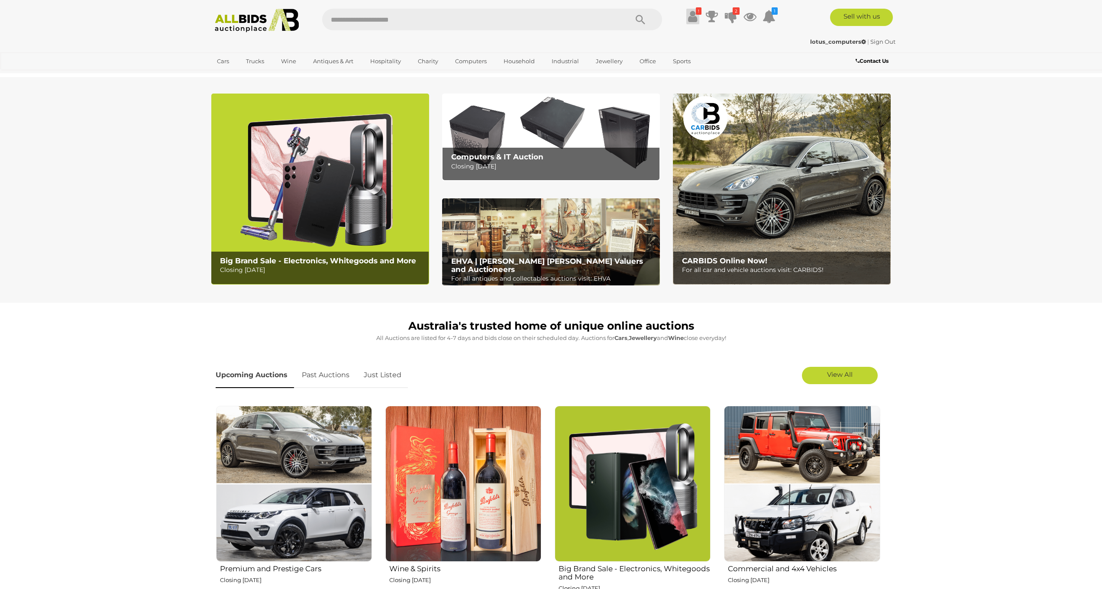
click at [691, 17] on icon at bounding box center [692, 17] width 9 height 16
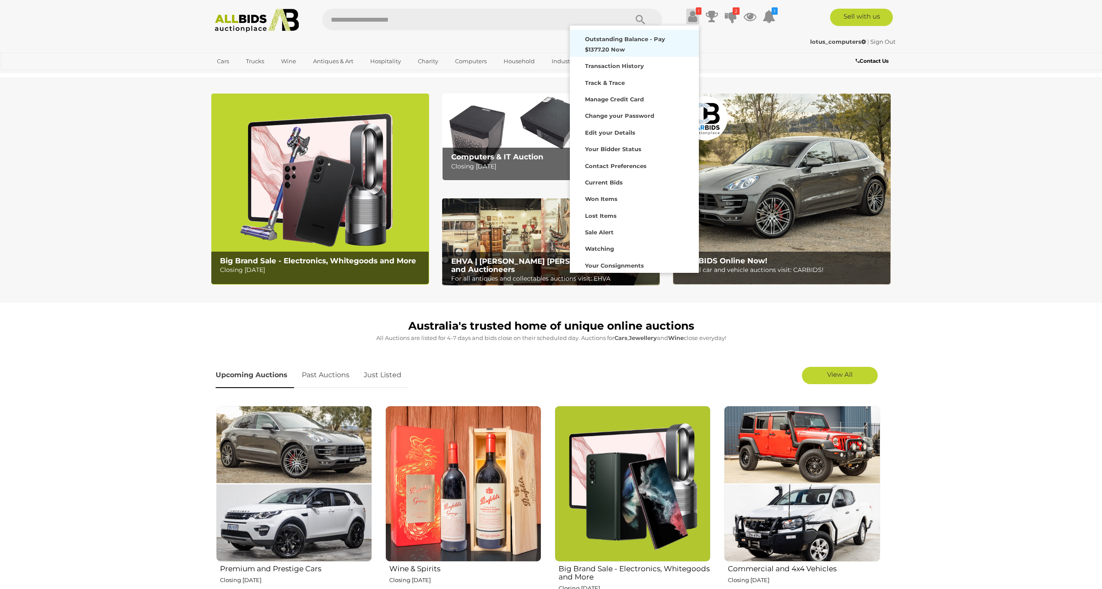
click at [668, 44] on div "Outstanding Balance - Pay $1377.20 Now" at bounding box center [634, 43] width 125 height 23
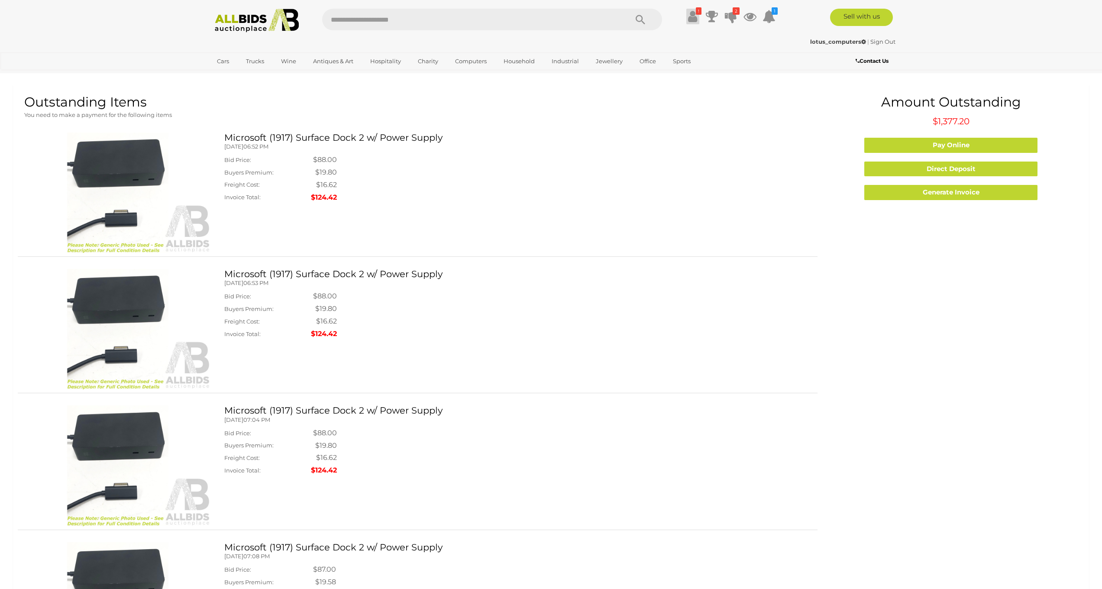
click at [690, 12] on icon at bounding box center [692, 17] width 9 height 16
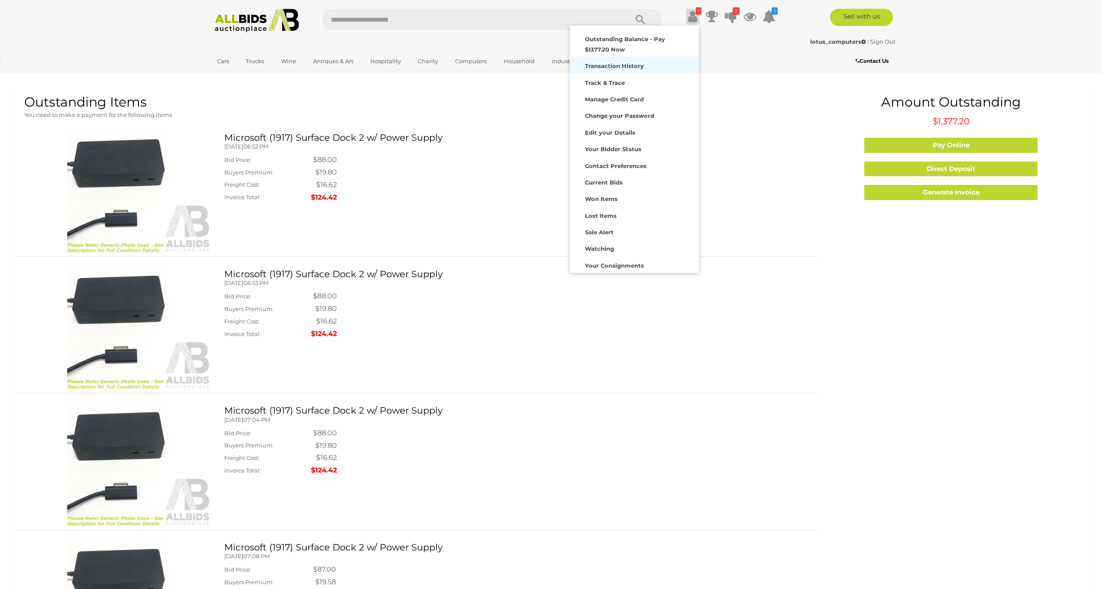
click at [631, 60] on div "Transaction History" at bounding box center [634, 65] width 125 height 12
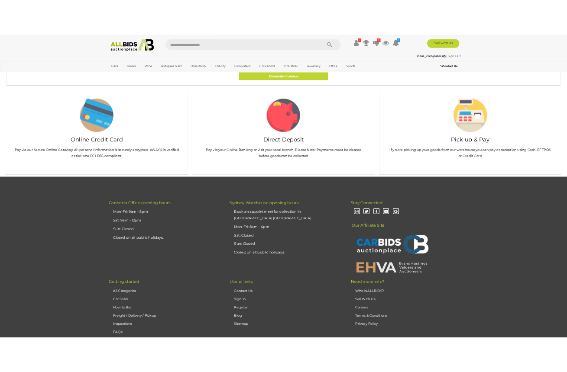
scroll to position [1701, 0]
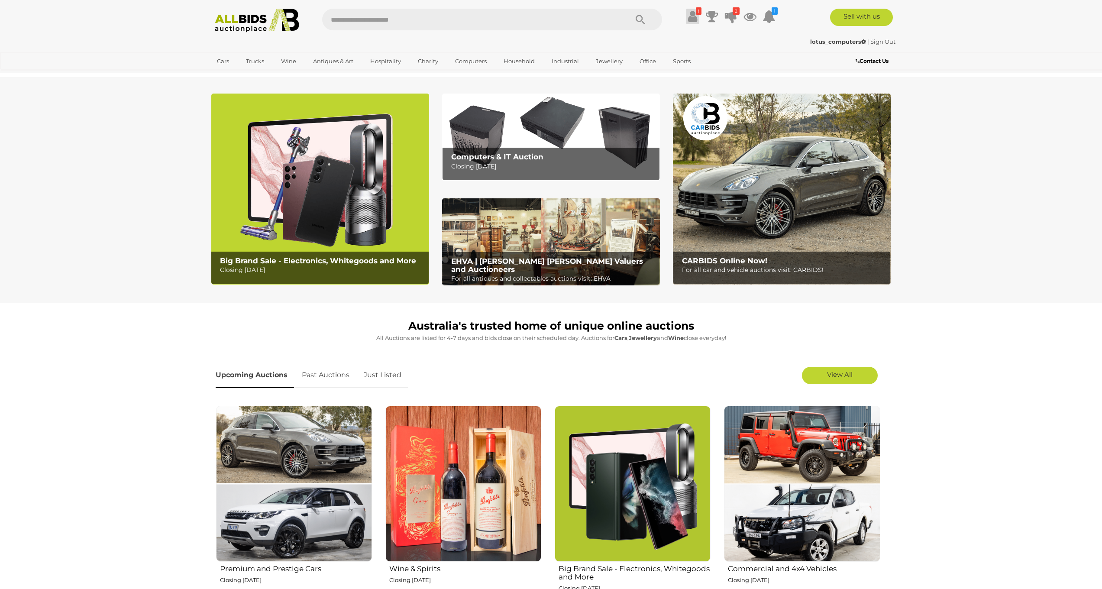
click at [691, 15] on icon at bounding box center [692, 17] width 9 height 16
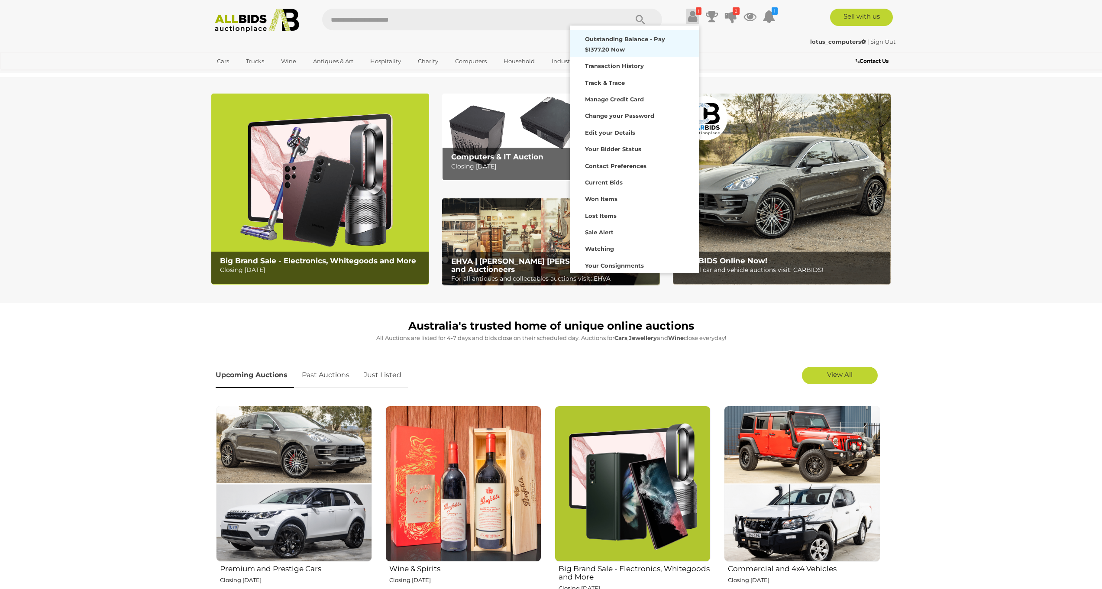
click at [650, 41] on strong "Outstanding Balance - Pay $1377.20 Now" at bounding box center [625, 44] width 80 height 17
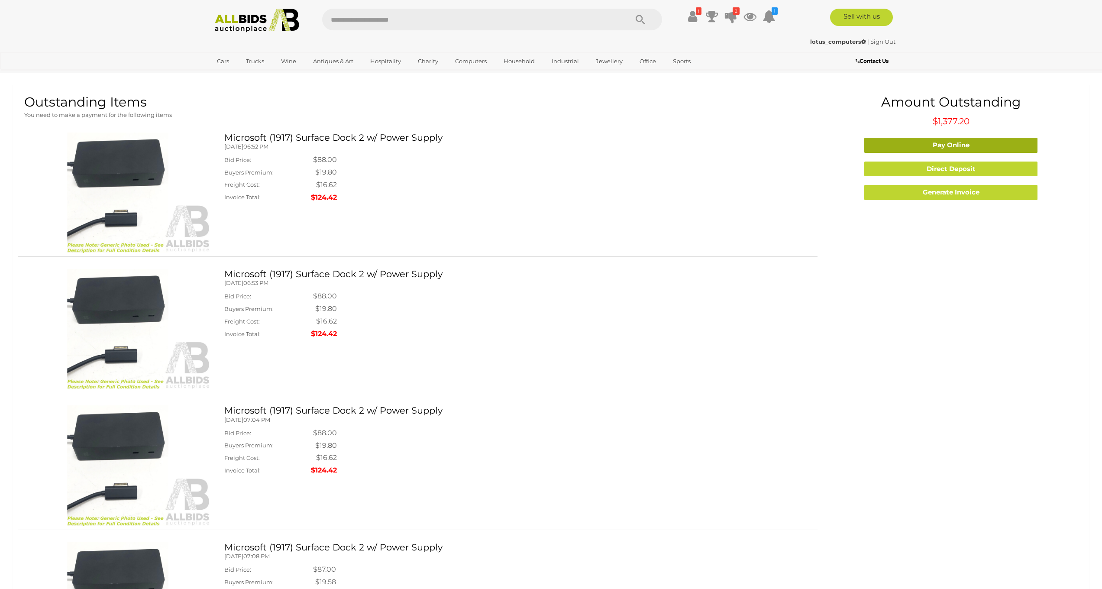
click at [960, 151] on link "Pay Online" at bounding box center [950, 145] width 173 height 15
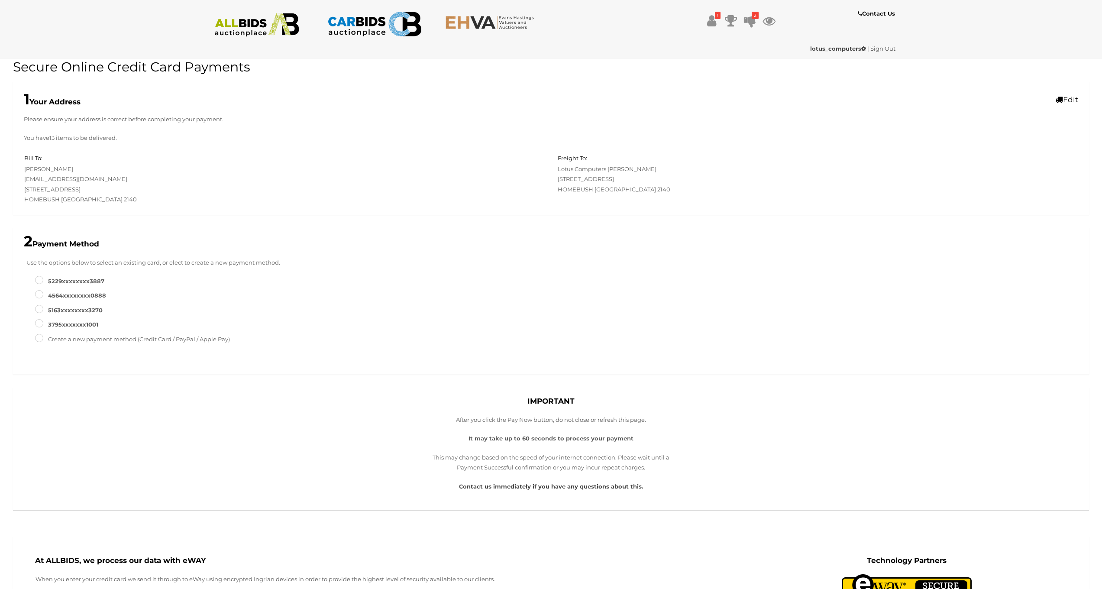
click at [1067, 103] on link "Edit" at bounding box center [1067, 99] width 23 height 9
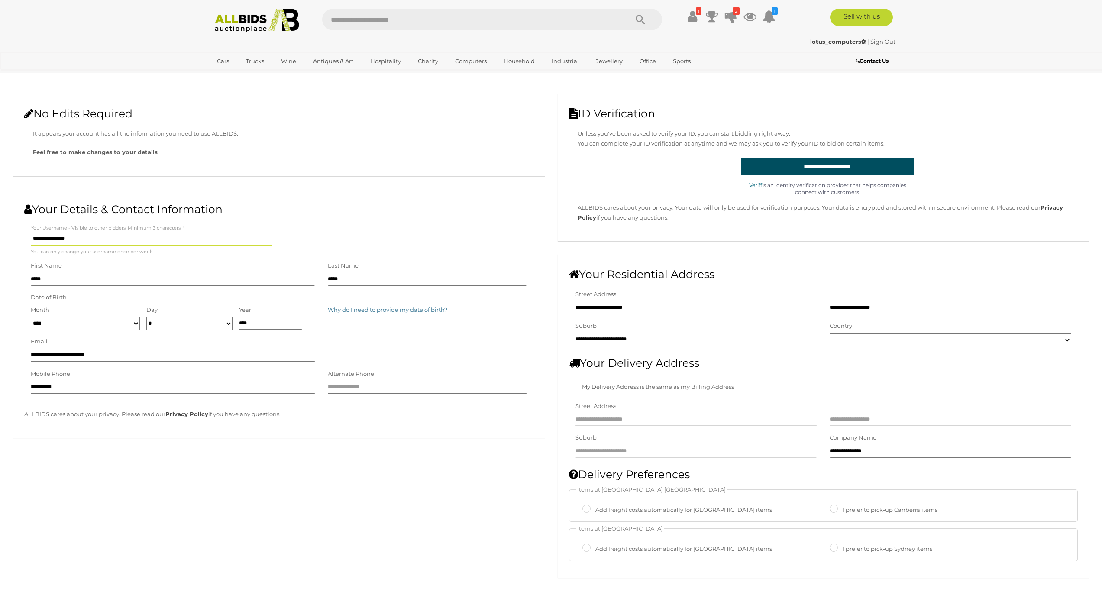
drag, startPoint x: 90, startPoint y: 234, endPoint x: 94, endPoint y: 248, distance: 14.0
type input "**********"
click at [850, 345] on div "**********" at bounding box center [950, 337] width 255 height 32
select select "*********"
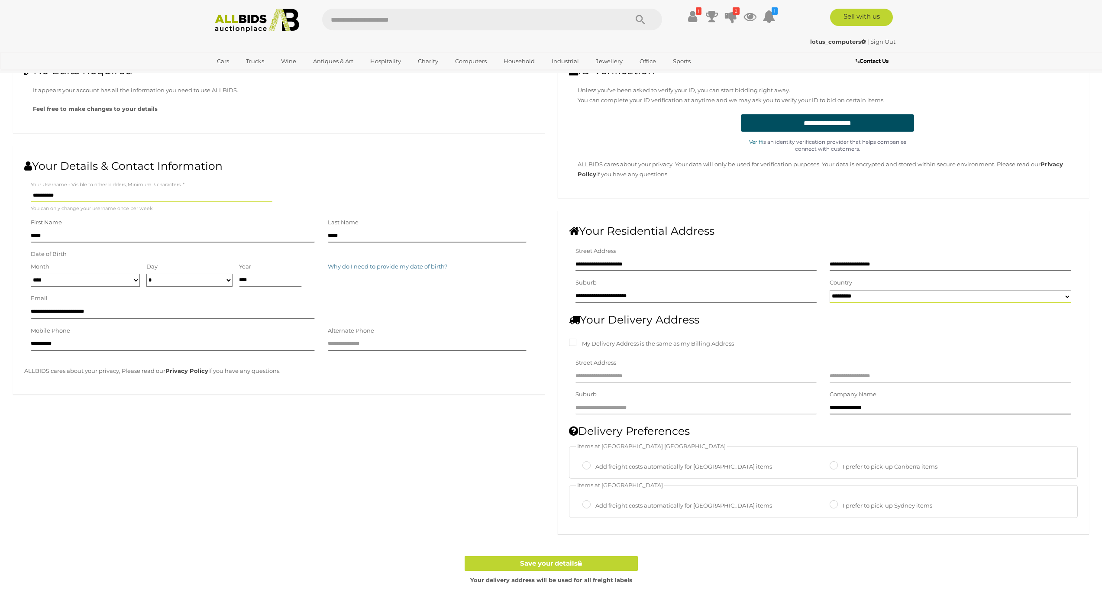
scroll to position [97, 0]
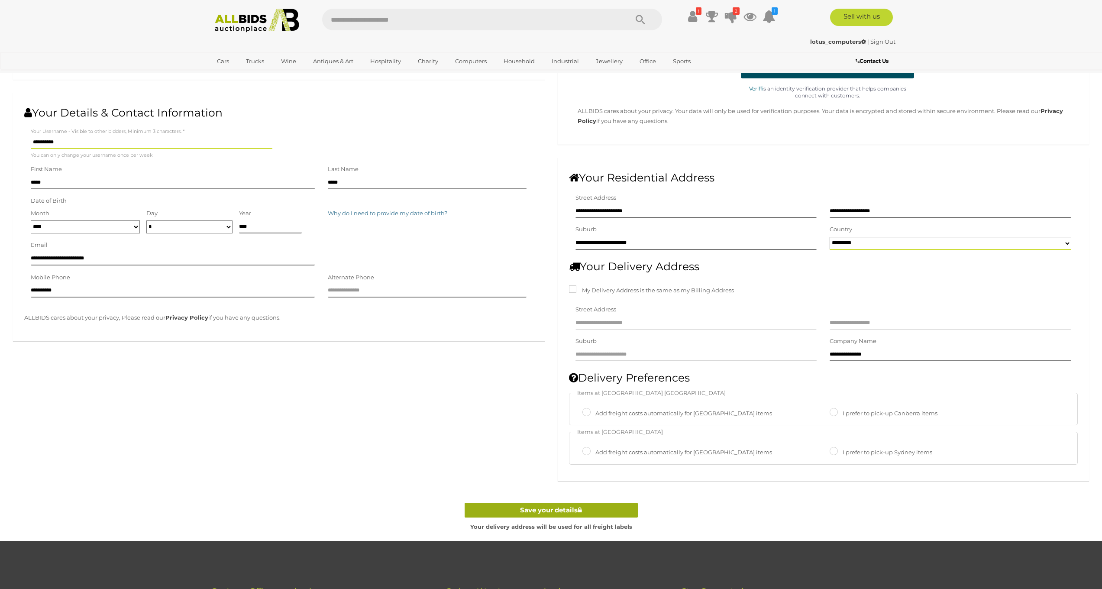
click at [610, 509] on link "Save your details" at bounding box center [551, 510] width 173 height 15
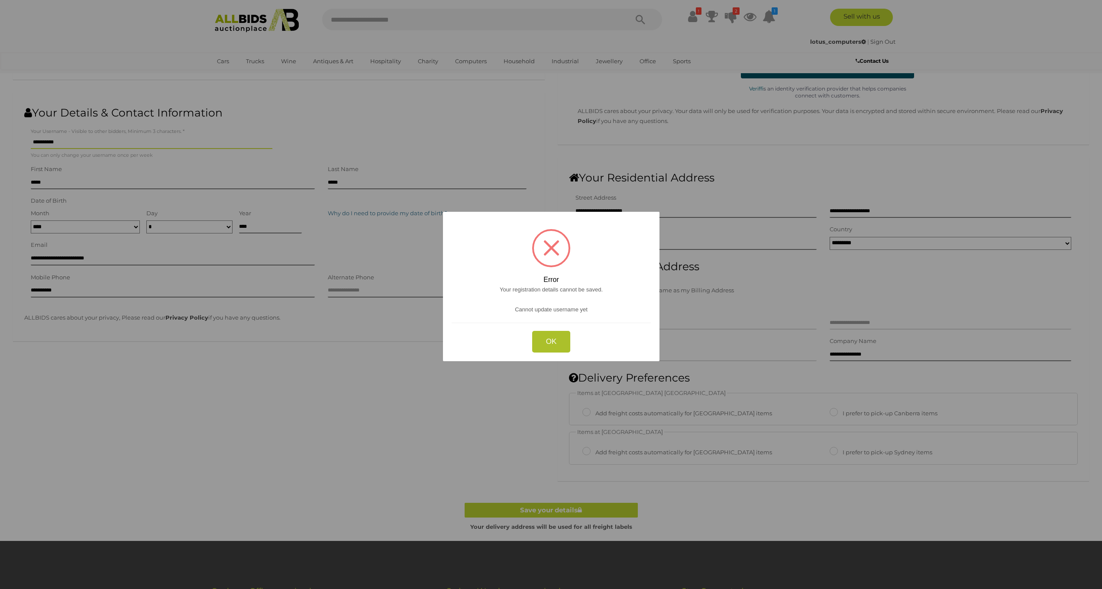
click at [559, 346] on button "OK" at bounding box center [551, 342] width 39 height 22
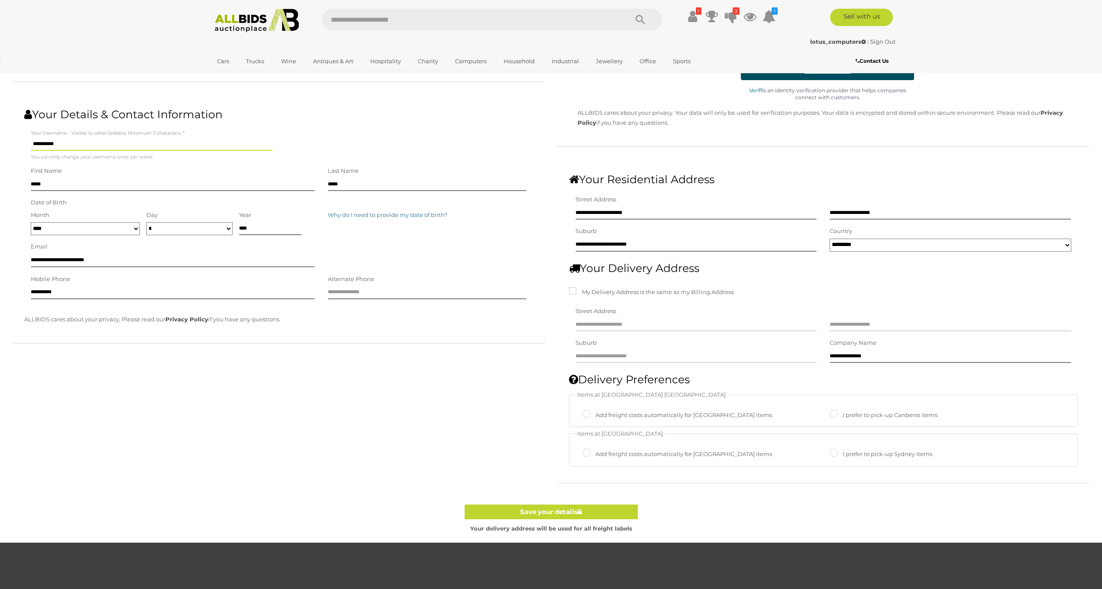
scroll to position [0, 0]
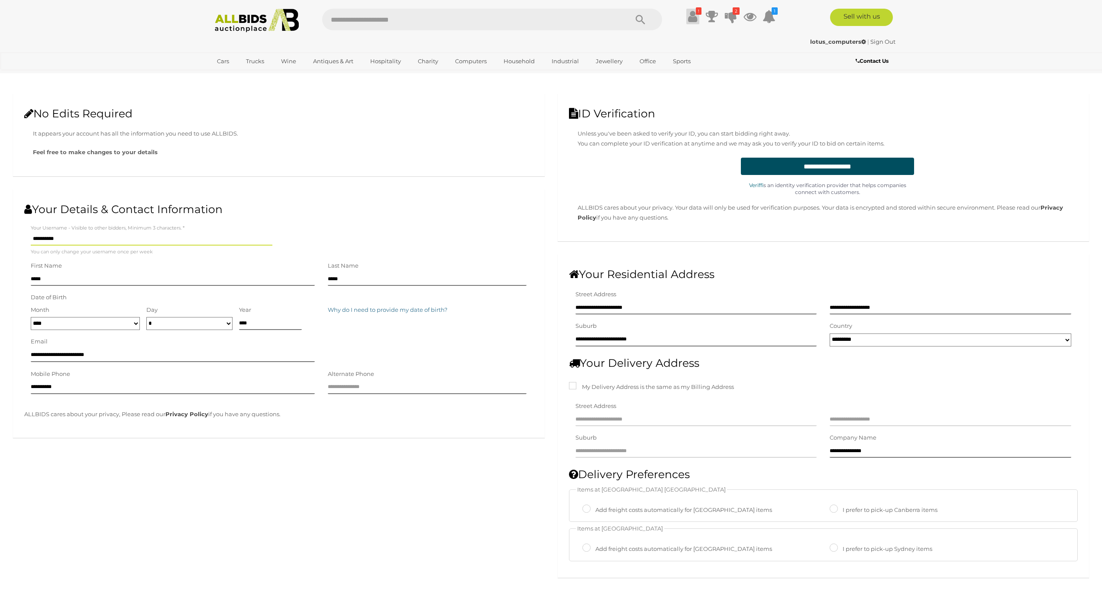
click at [697, 18] on link "!" at bounding box center [692, 17] width 13 height 16
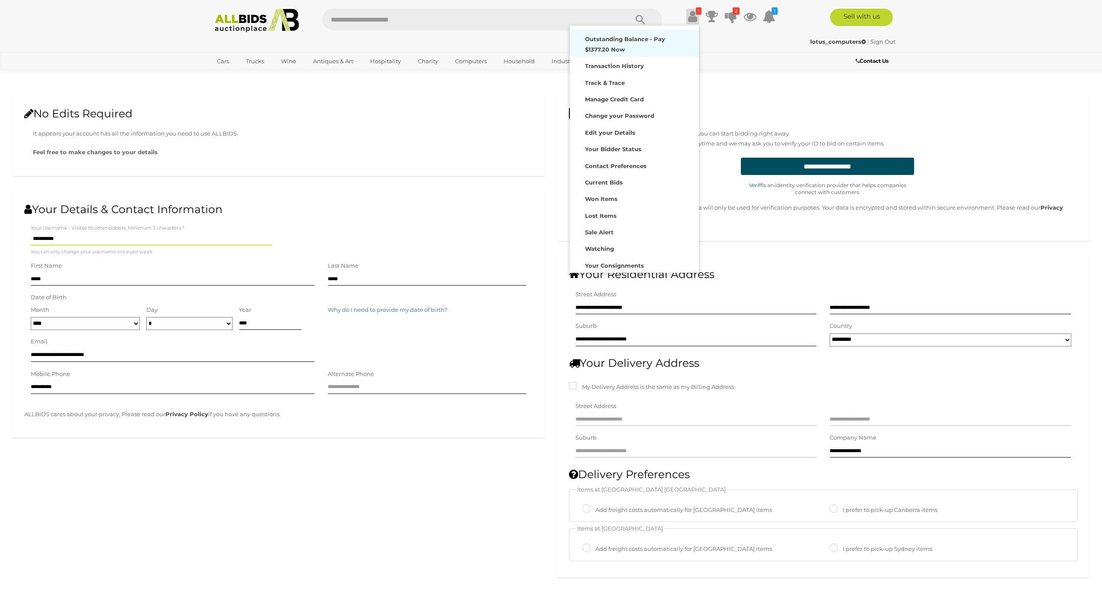
click at [646, 53] on div "Outstanding Balance - Pay $1377.20 Now" at bounding box center [634, 43] width 125 height 23
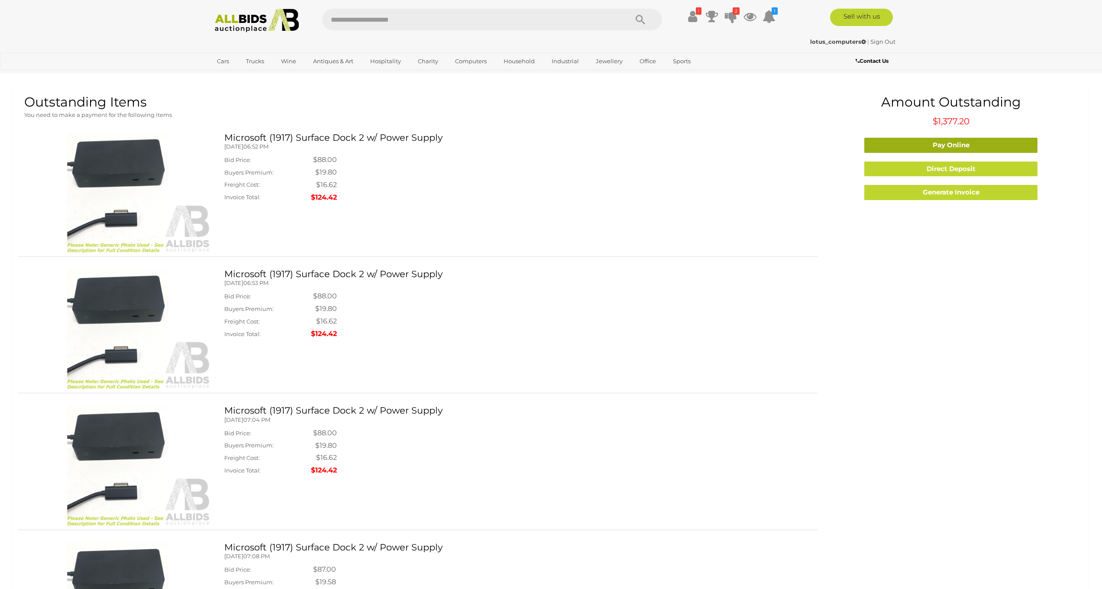
click at [913, 144] on link "Pay Online" at bounding box center [950, 145] width 173 height 15
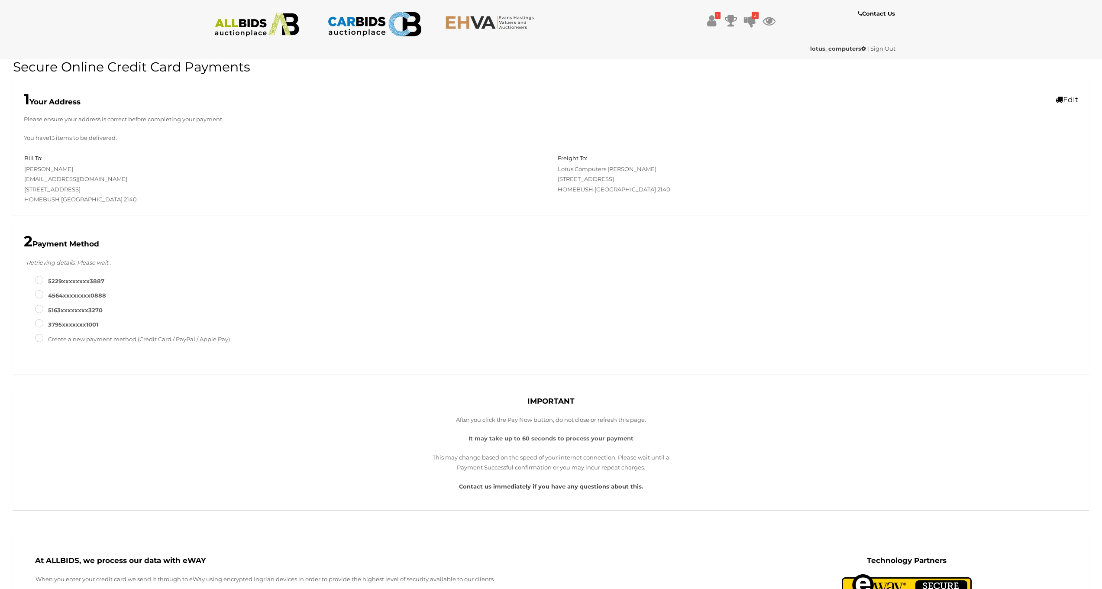
type input "**********"
type input "*"
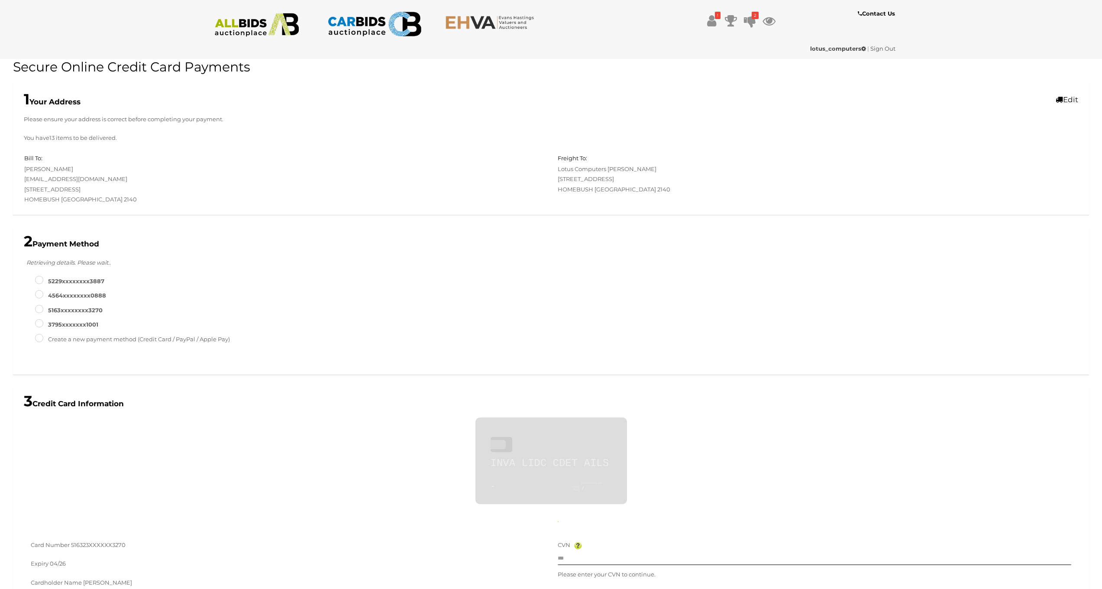
scroll to position [299, 0]
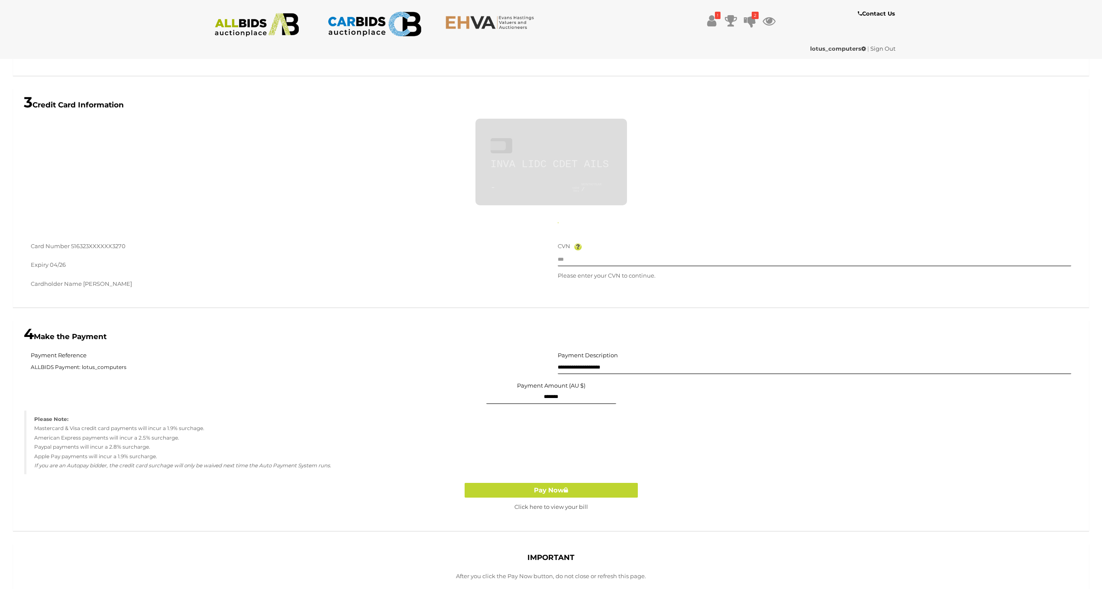
type input "**********"
click at [589, 258] on input "text" at bounding box center [815, 259] width 514 height 13
type input "***"
click at [555, 485] on button "Pay Now" at bounding box center [551, 490] width 173 height 15
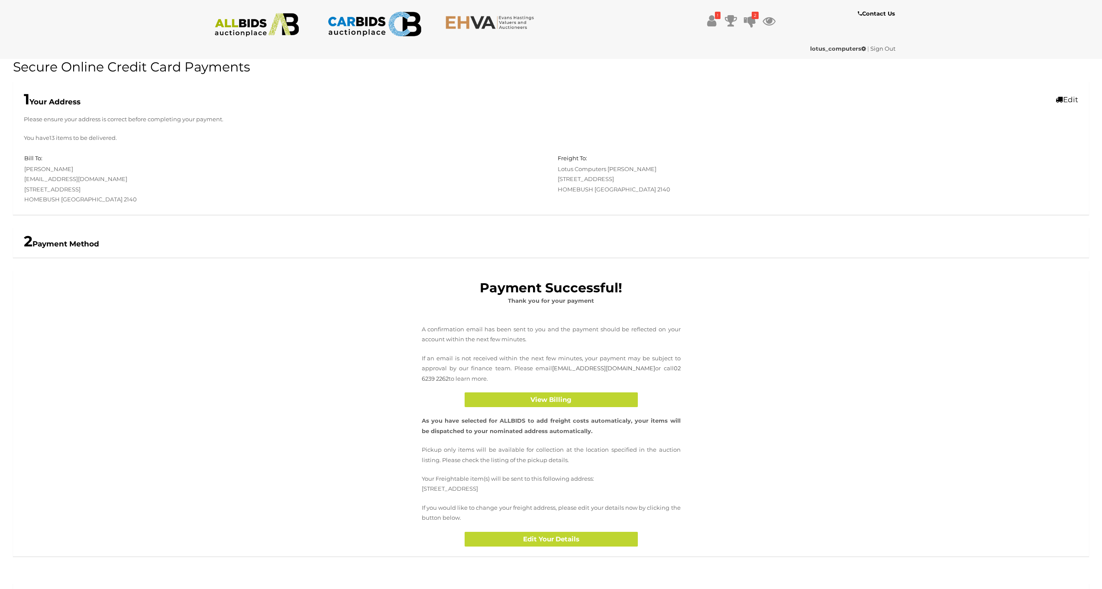
click at [250, 32] on img at bounding box center [257, 25] width 94 height 24
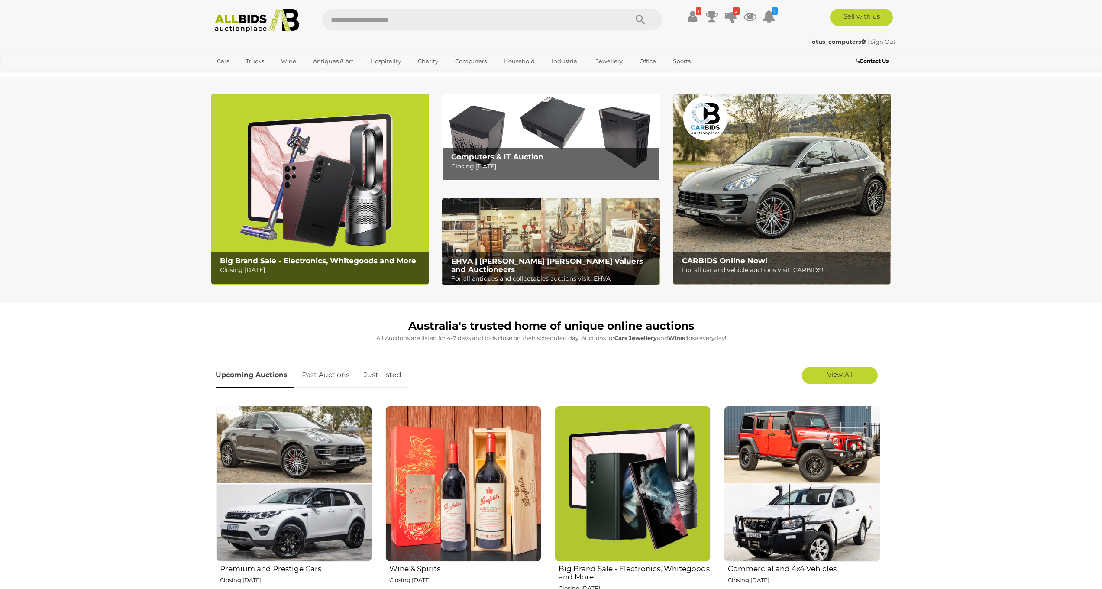
click at [530, 138] on img at bounding box center [551, 137] width 218 height 87
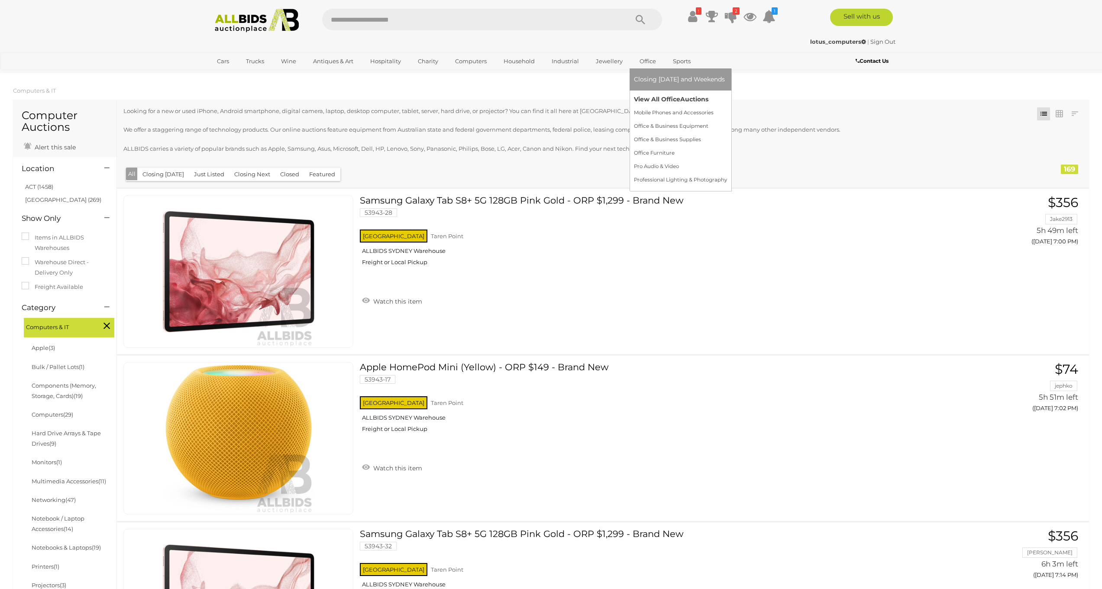
click at [648, 102] on link "View All Office Auctions" at bounding box center [680, 99] width 93 height 13
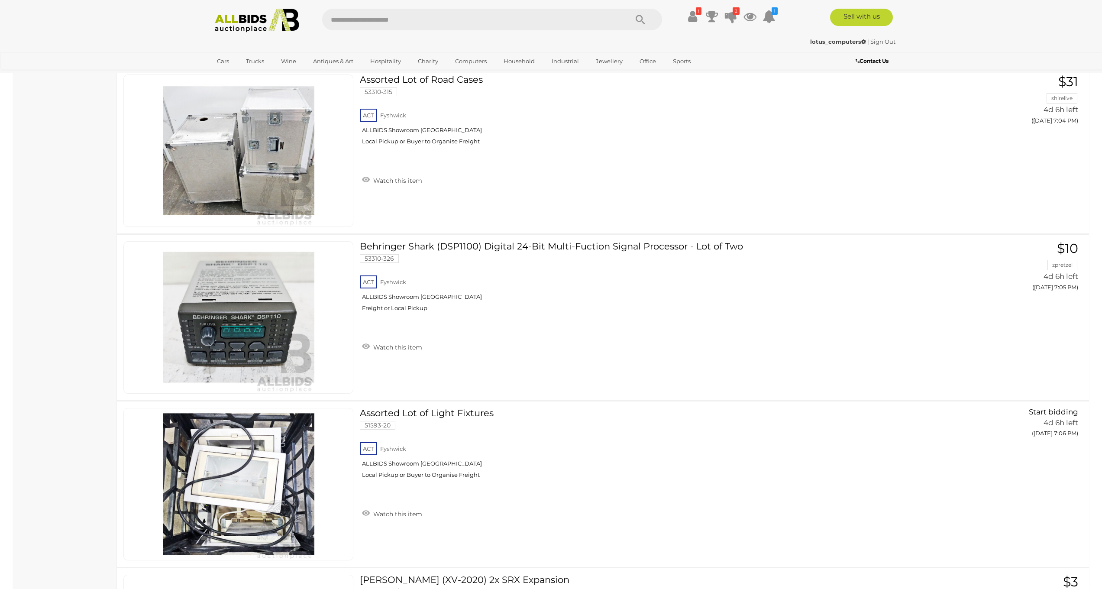
scroll to position [5740, 0]
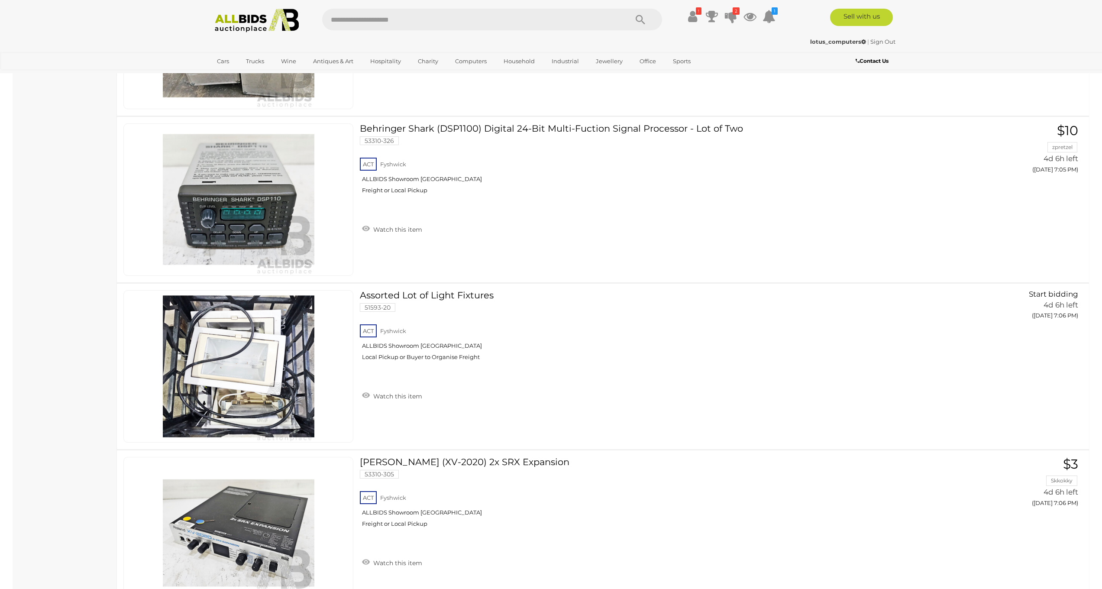
click at [563, 4] on div "! Transaction History" at bounding box center [551, 17] width 1102 height 35
